Goal: Task Accomplishment & Management: Manage account settings

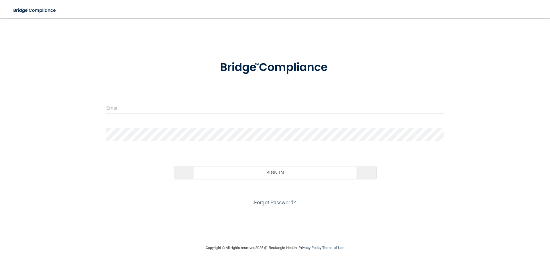
type input "[EMAIL_ADDRESS][DOMAIN_NAME]"
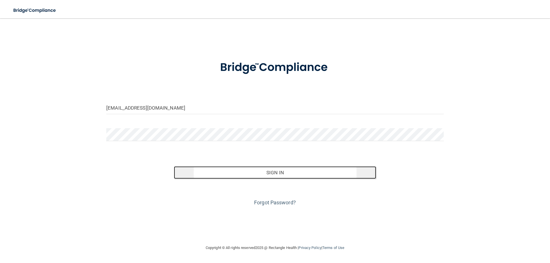
click at [252, 173] on button "Sign In" at bounding box center [275, 172] width 202 height 13
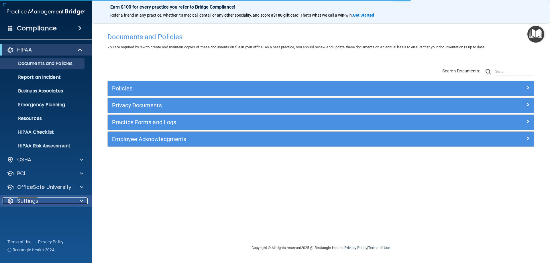
click at [42, 202] on div "Settings" at bounding box center [38, 201] width 71 height 7
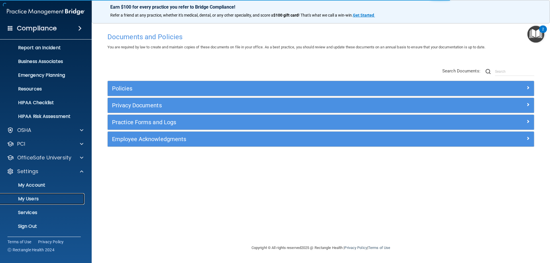
click at [38, 199] on p "My Users" at bounding box center [43, 199] width 78 height 6
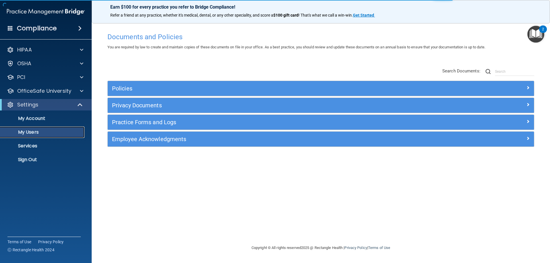
select select "20"
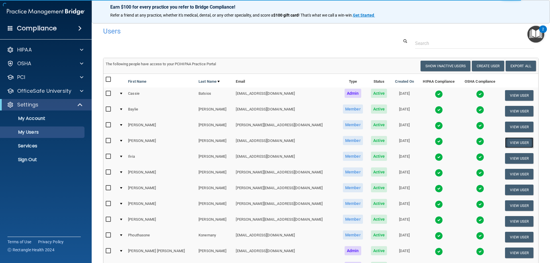
click at [506, 144] on button "View User" at bounding box center [519, 142] width 28 height 11
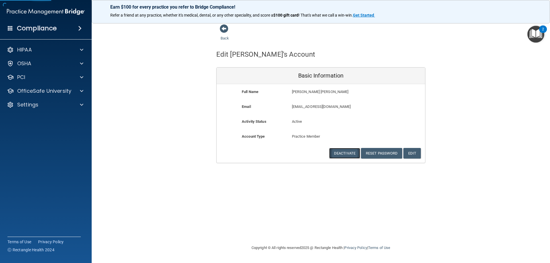
click at [343, 153] on button "Deactivate" at bounding box center [344, 153] width 31 height 11
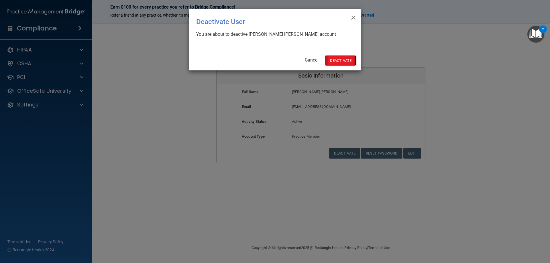
click at [338, 59] on button "Deactivate" at bounding box center [340, 60] width 31 height 11
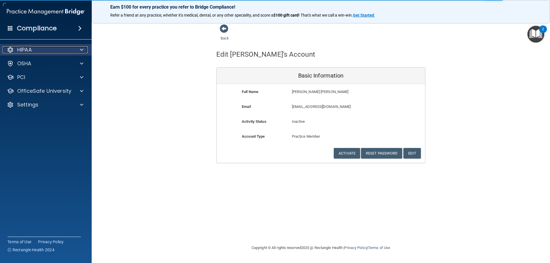
click at [33, 49] on div "HIPAA" at bounding box center [38, 49] width 71 height 7
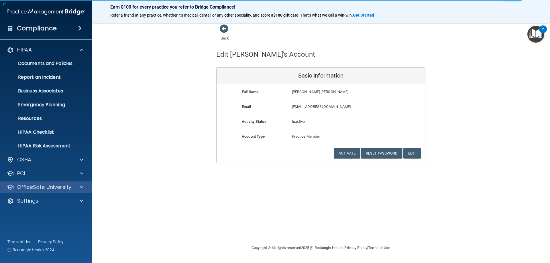
click at [40, 183] on div "OfficeSafe University" at bounding box center [46, 186] width 92 height 11
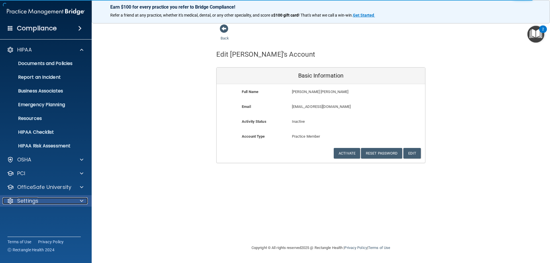
click at [39, 199] on div "Settings" at bounding box center [38, 201] width 71 height 7
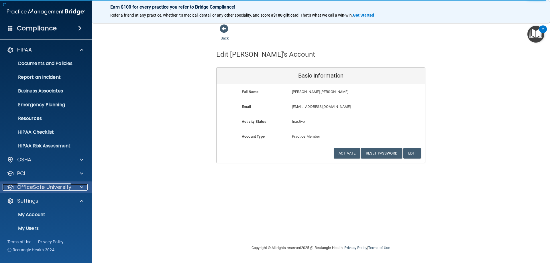
click at [59, 187] on p "OfficeSafe University" at bounding box center [44, 187] width 54 height 7
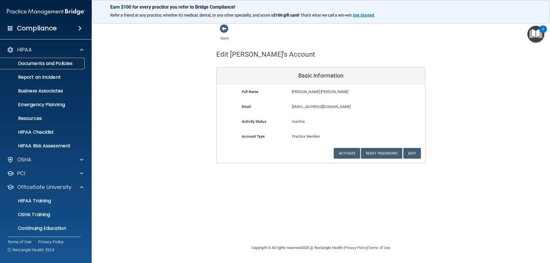
click at [50, 63] on p "Documents and Policies" at bounding box center [43, 64] width 78 height 6
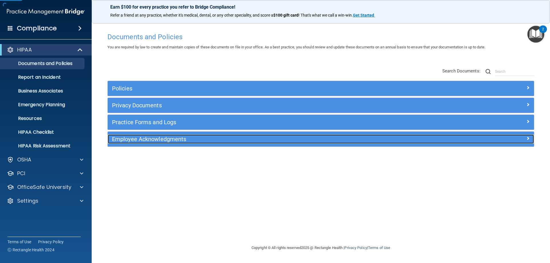
click at [133, 140] on h5 "Employee Acknowledgments" at bounding box center [267, 139] width 311 height 6
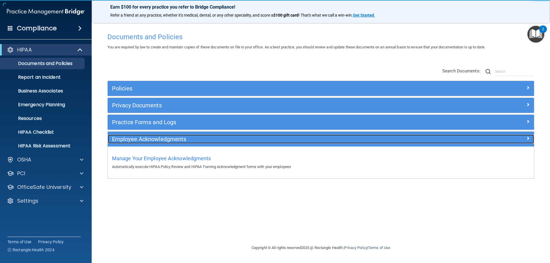
click at [133, 139] on h5 "Employee Acknowledgments" at bounding box center [267, 139] width 311 height 6
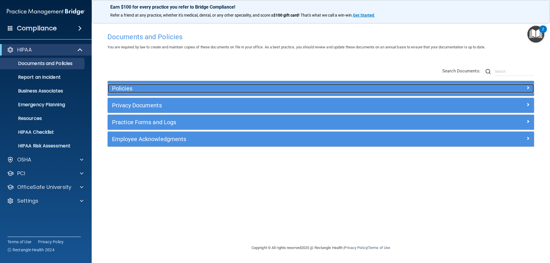
click at [138, 84] on div "Policies" at bounding box center [267, 88] width 319 height 9
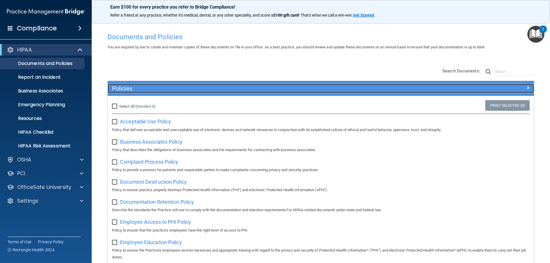
click at [134, 86] on h5 "Policies" at bounding box center [267, 88] width 311 height 6
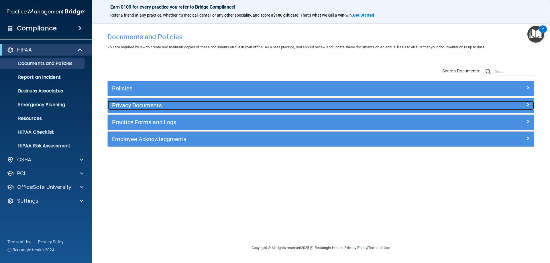
click at [125, 104] on h5 "Privacy Documents" at bounding box center [267, 105] width 311 height 6
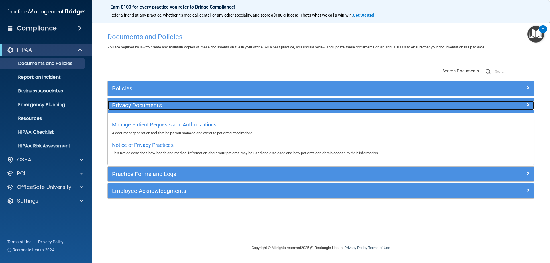
click at [129, 102] on h5 "Privacy Documents" at bounding box center [267, 105] width 311 height 6
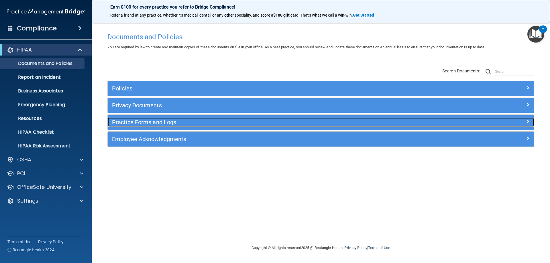
click at [127, 121] on h5 "Practice Forms and Logs" at bounding box center [267, 122] width 311 height 6
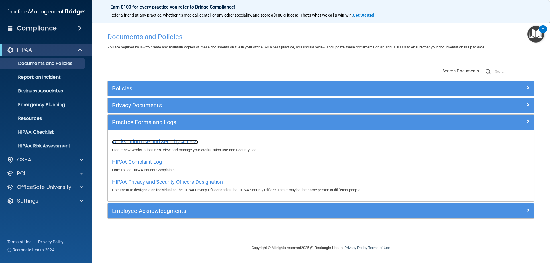
click at [133, 140] on span "Workstation Use and Security Access" at bounding box center [155, 142] width 86 height 6
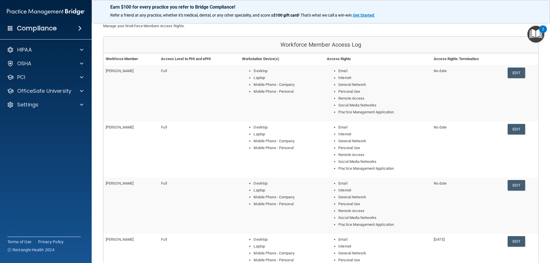
scroll to position [57, 0]
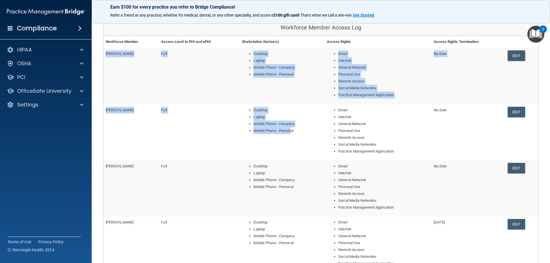
drag, startPoint x: 106, startPoint y: 54, endPoint x: 288, endPoint y: 133, distance: 199.0
click at [288, 133] on tbody "Edna Gonzalez Full Desktop Laptop Mobile Phone - Company Mobile Phone - Persona…" at bounding box center [320, 188] width 435 height 281
click at [288, 133] on li "Mobile Phone - Personal" at bounding box center [287, 130] width 69 height 7
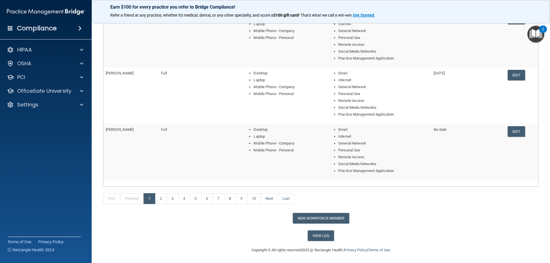
scroll to position [207, 0]
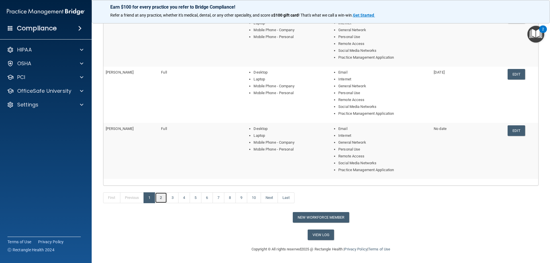
click at [163, 194] on link "2" at bounding box center [161, 197] width 12 height 11
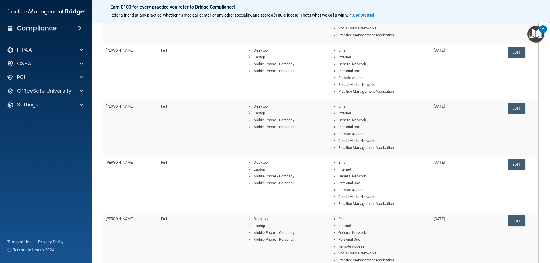
scroll to position [207, 0]
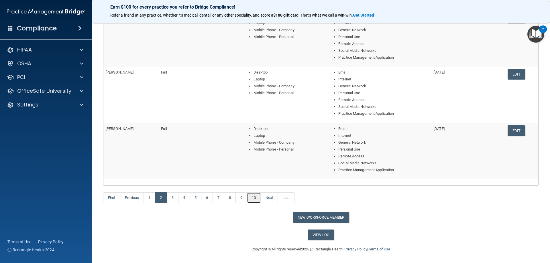
click at [256, 200] on link "10" at bounding box center [254, 197] width 14 height 11
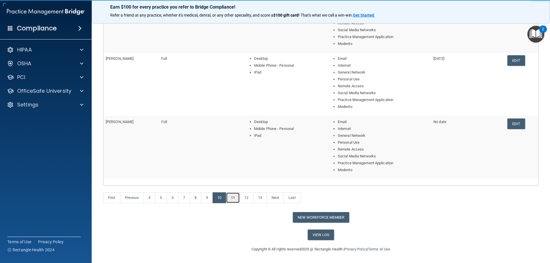
click at [233, 197] on link "11" at bounding box center [233, 197] width 14 height 11
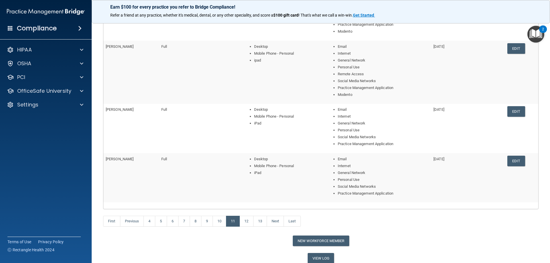
scroll to position [214, 0]
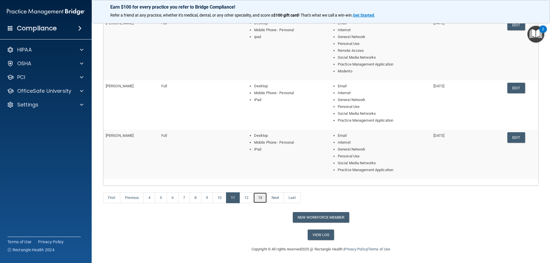
click at [266, 195] on link "13" at bounding box center [260, 197] width 14 height 11
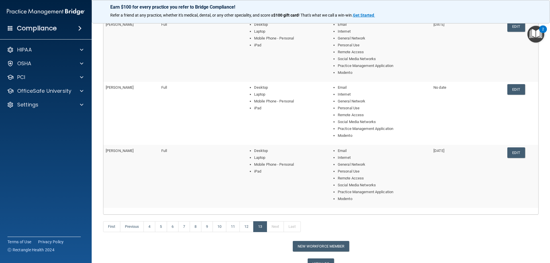
scroll to position [199, 0]
click at [247, 228] on link "12" at bounding box center [246, 226] width 14 height 11
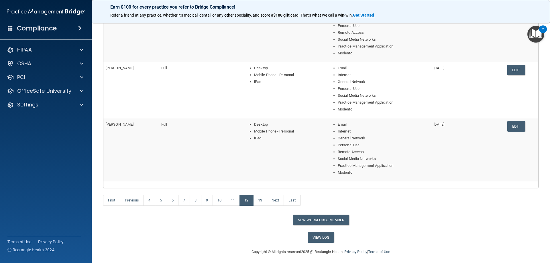
scroll to position [228, 0]
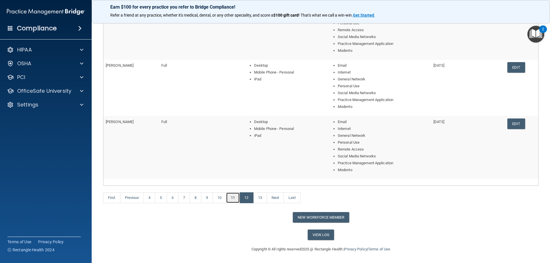
click at [231, 197] on link "11" at bounding box center [233, 197] width 14 height 11
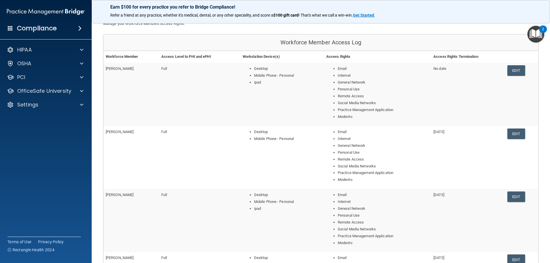
scroll to position [214, 0]
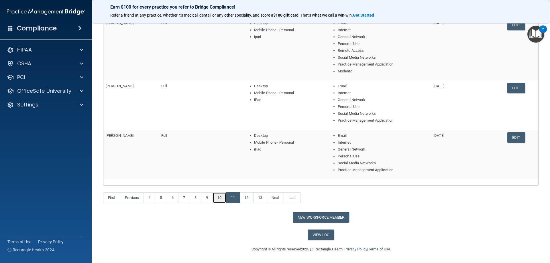
click at [220, 200] on link "10" at bounding box center [219, 197] width 14 height 11
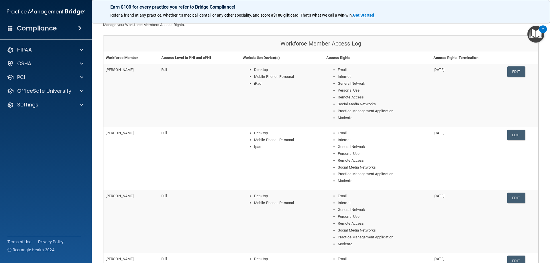
scroll to position [242, 0]
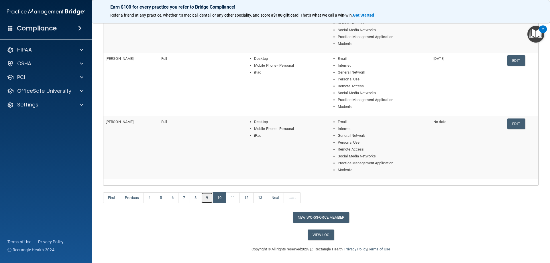
click at [210, 198] on link "9" at bounding box center [207, 197] width 12 height 11
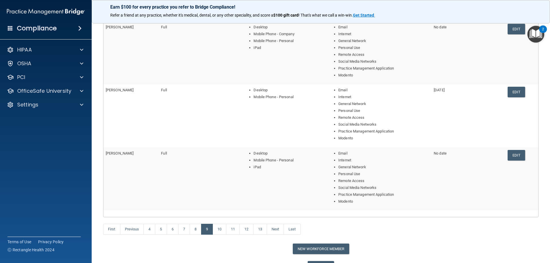
scroll to position [242, 0]
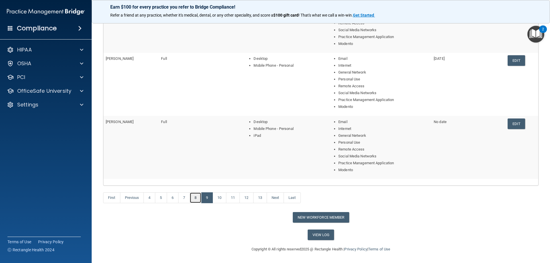
click at [198, 200] on link "8" at bounding box center [196, 197] width 12 height 11
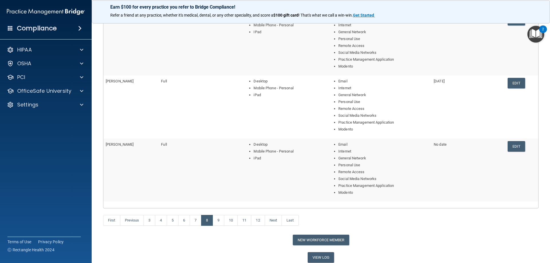
scroll to position [242, 0]
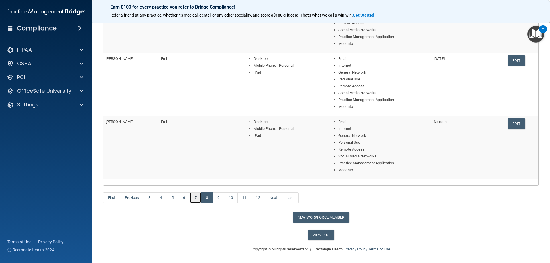
click at [198, 198] on link "7" at bounding box center [196, 197] width 12 height 11
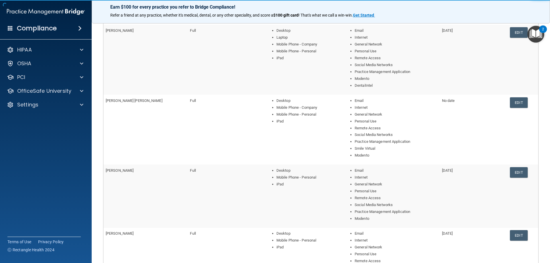
scroll to position [84, 0]
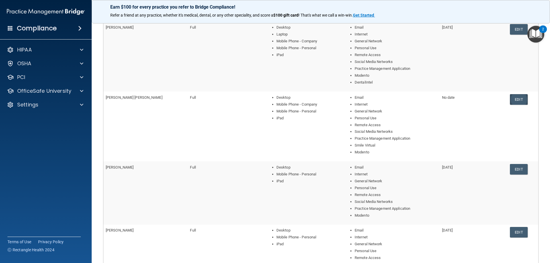
click at [520, 96] on link "Edit" at bounding box center [518, 99] width 17 height 11
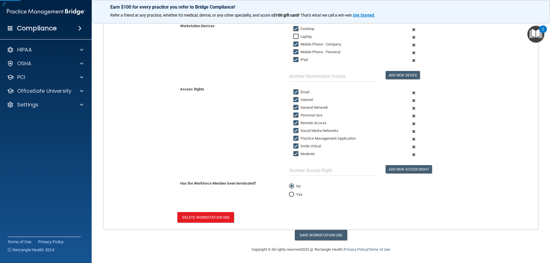
scroll to position [123, 0]
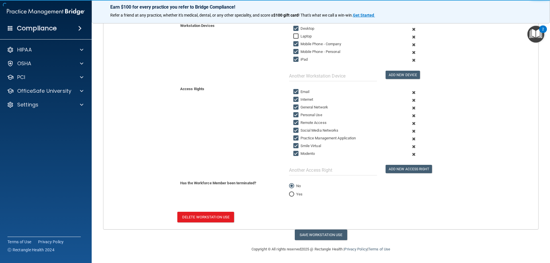
click at [290, 194] on input "Yes" at bounding box center [291, 194] width 5 height 4
radio input "true"
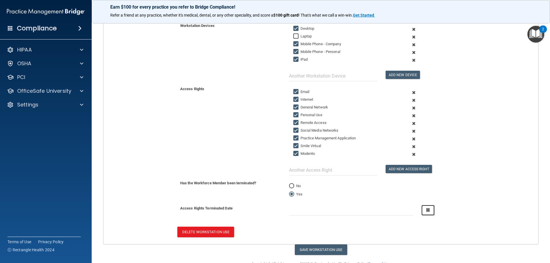
click at [421, 210] on button "button" at bounding box center [427, 210] width 13 height 11
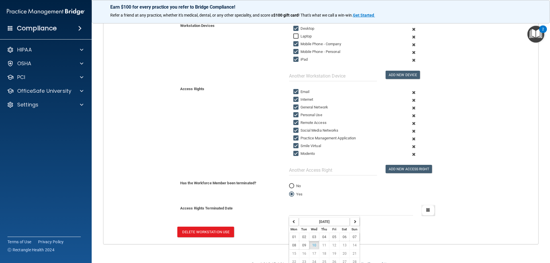
scroll to position [143, 0]
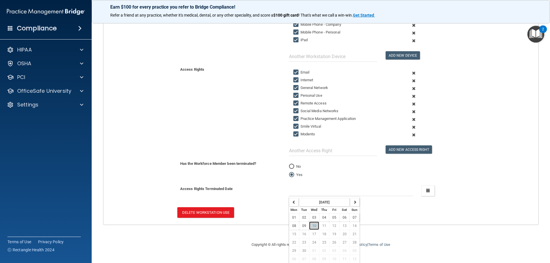
click at [313, 226] on span "10" at bounding box center [314, 226] width 4 height 4
type input "9/10/25"
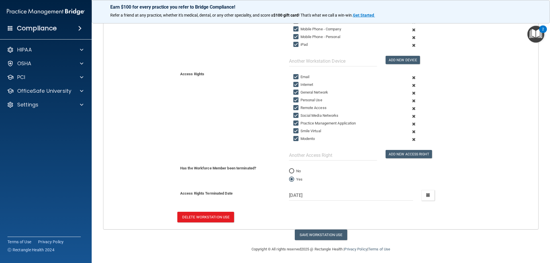
click at [421, 218] on div "Delete Workstation Use" at bounding box center [320, 217] width 443 height 11
click at [320, 233] on button "Save Workstation Use" at bounding box center [321, 235] width 52 height 11
select select "? string:Full ?"
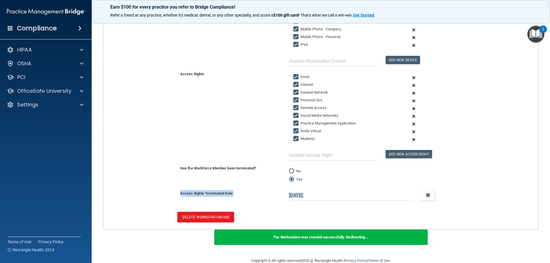
drag, startPoint x: 180, startPoint y: 192, endPoint x: 461, endPoint y: 210, distance: 281.1
click at [461, 210] on form "Workforce Member (OfficeSafe User) Wendell Dela Cruz or Workforce Member Level …" at bounding box center [320, 90] width 435 height 277
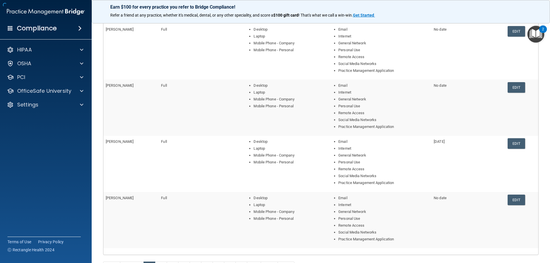
scroll to position [196, 0]
